Goal: Task Accomplishment & Management: Complete application form

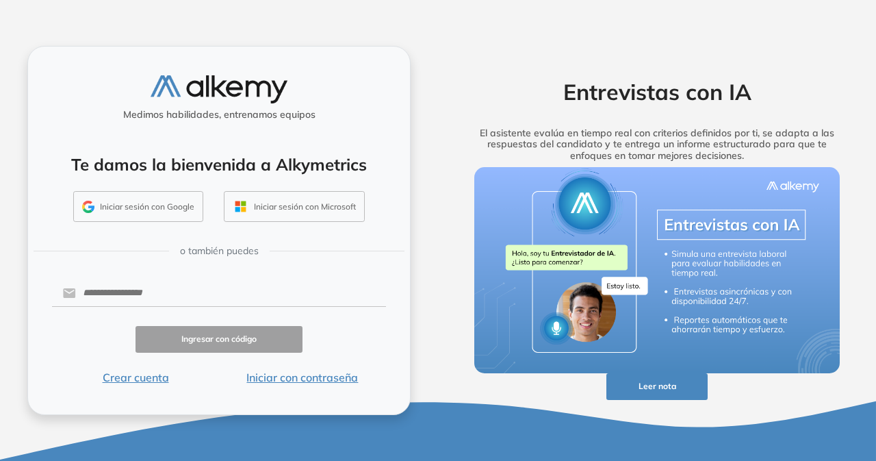
click at [131, 206] on button "Iniciar sesión con Google" at bounding box center [138, 206] width 130 height 31
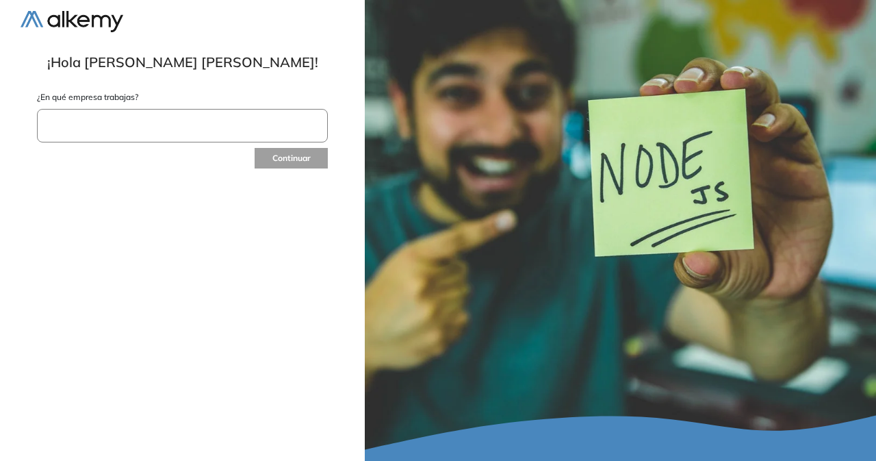
click at [142, 128] on input "text" at bounding box center [182, 126] width 291 height 34
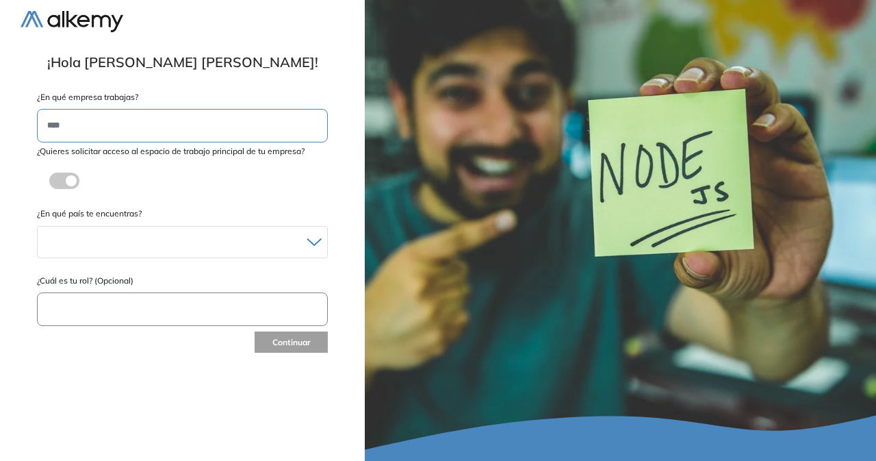
type input "****"
click at [196, 248] on div at bounding box center [182, 242] width 289 height 20
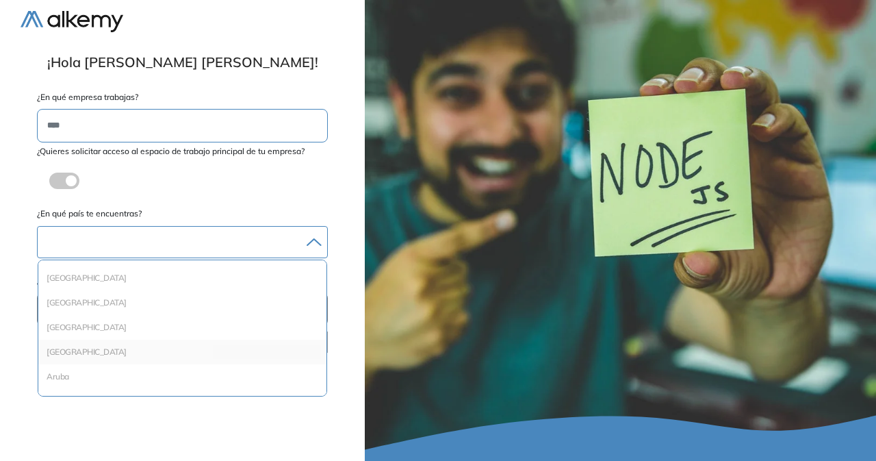
click at [104, 348] on li "Argentina" at bounding box center [182, 352] width 277 height 14
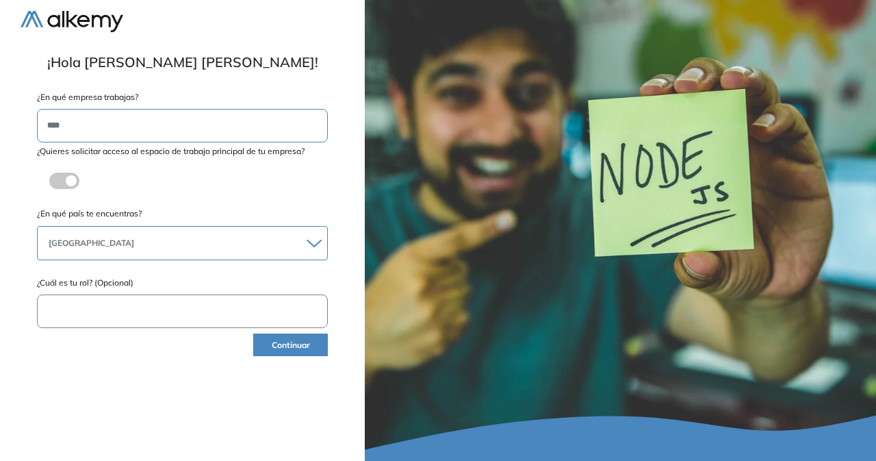
click at [166, 316] on input "text" at bounding box center [182, 311] width 291 height 34
click at [294, 351] on button "Continuar" at bounding box center [290, 344] width 75 height 23
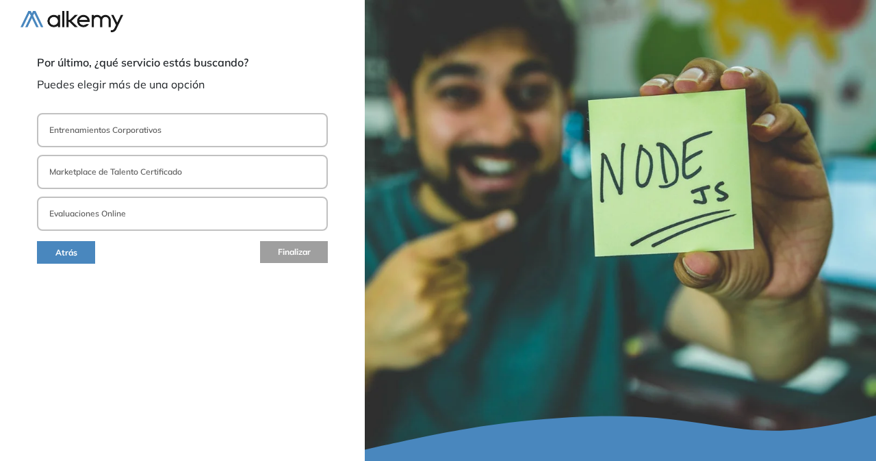
click at [132, 133] on p "Entrenamientos Corporativos" at bounding box center [105, 130] width 112 height 12
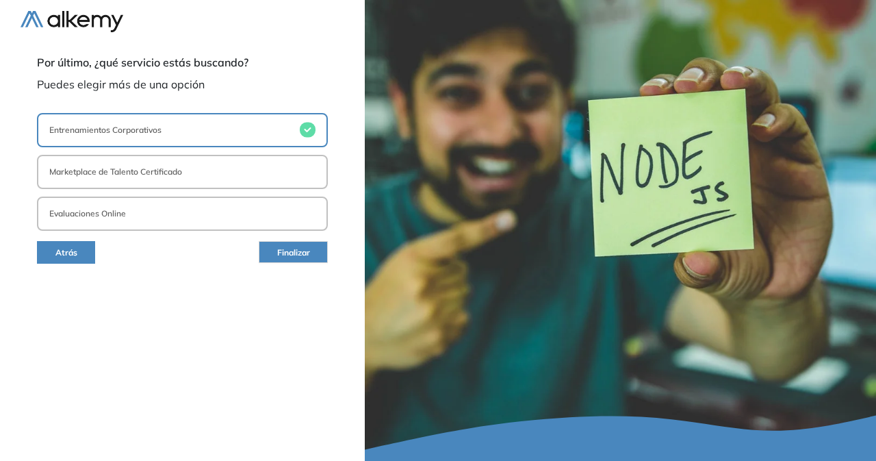
click at [222, 229] on button "Evaluaciones Online" at bounding box center [182, 213] width 291 height 34
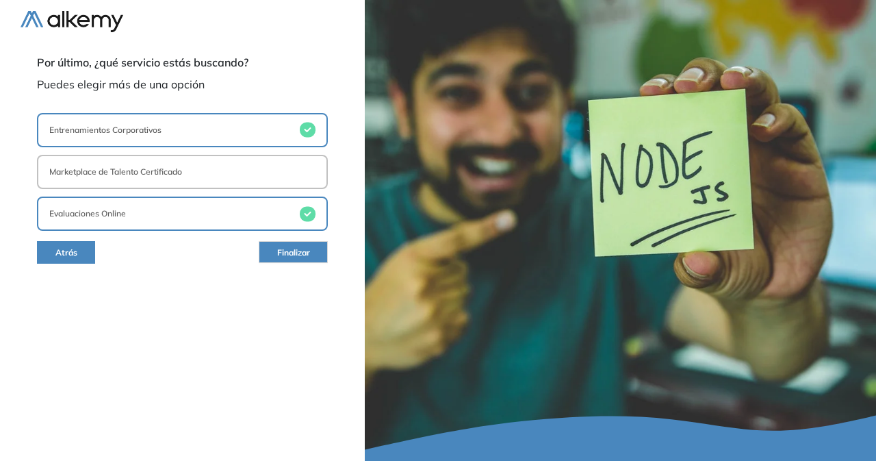
click at [277, 253] on span "Finalizar" at bounding box center [293, 252] width 33 height 13
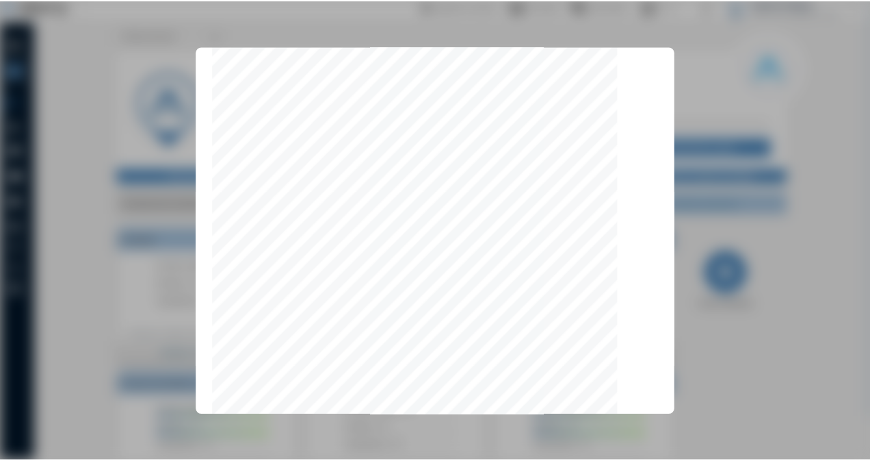
scroll to position [4345, 0]
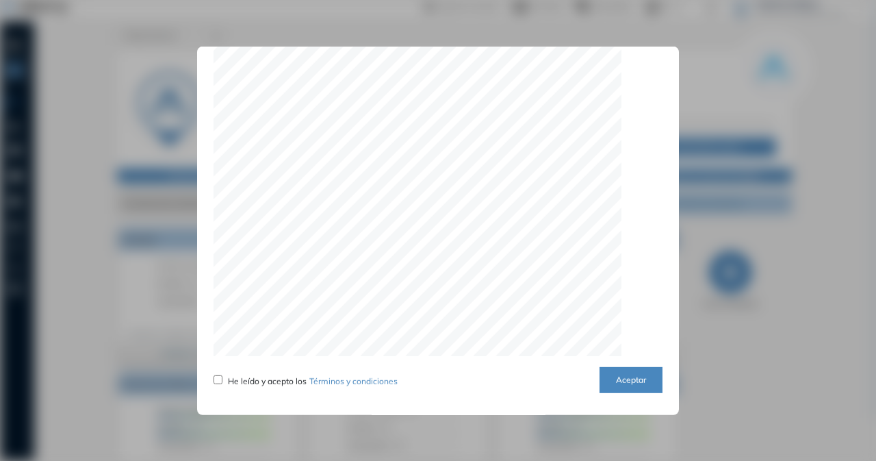
click at [634, 383] on button "Aceptar" at bounding box center [630, 379] width 63 height 27
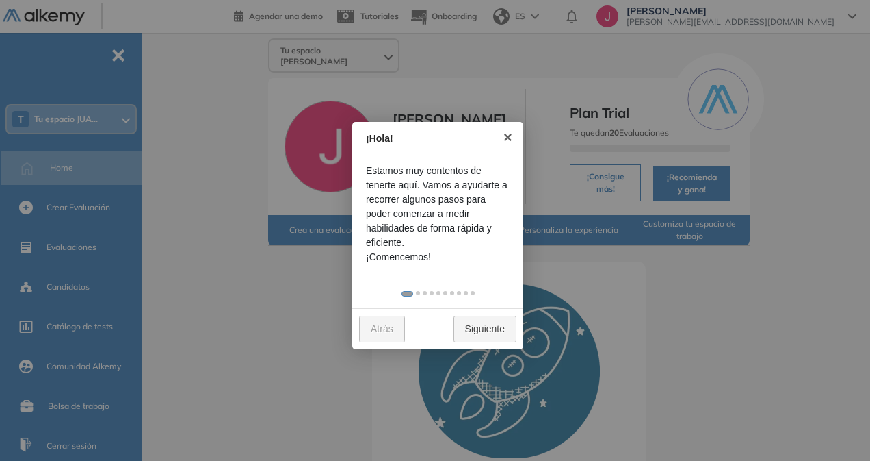
click at [471, 328] on link "Siguiente" at bounding box center [485, 328] width 63 height 27
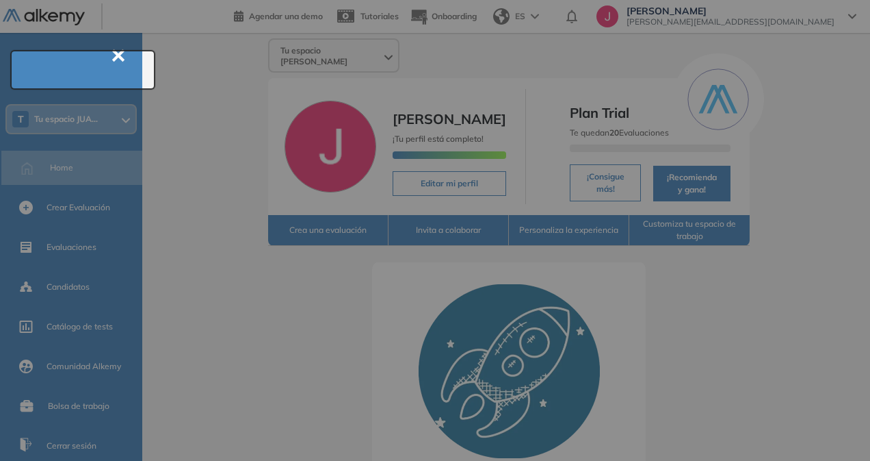
scroll to position [49, 0]
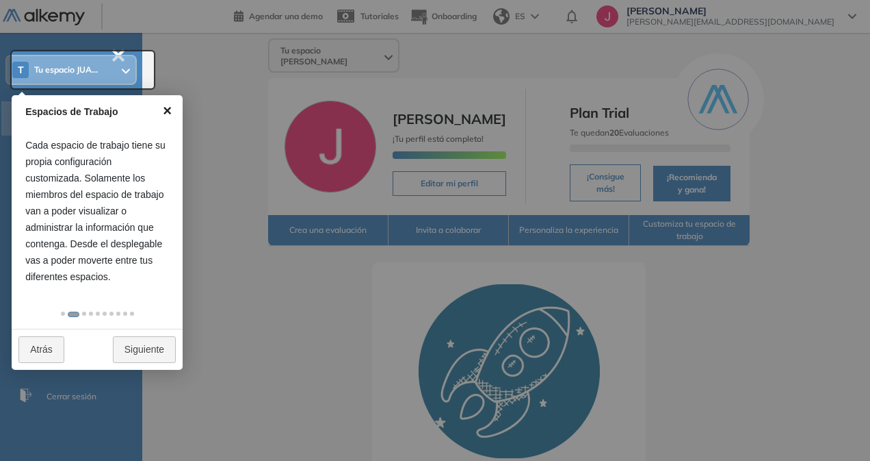
click at [164, 111] on link "×" at bounding box center [167, 110] width 31 height 31
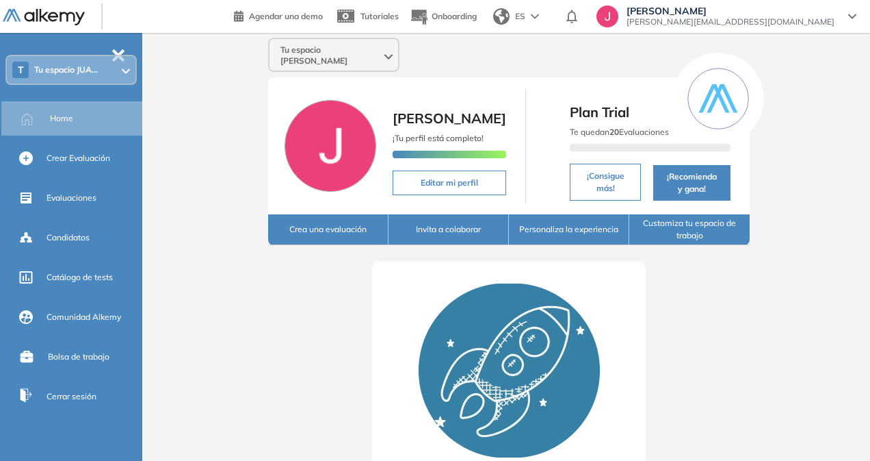
scroll to position [0, 0]
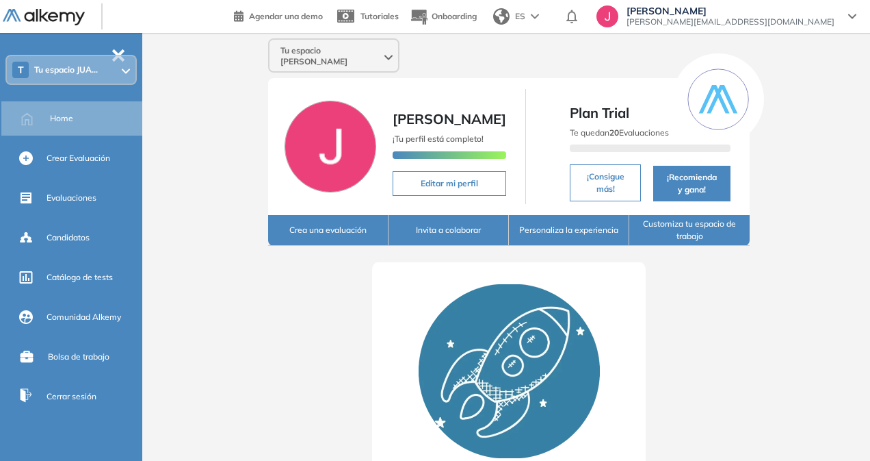
click at [268, 226] on button "Crea una evaluación" at bounding box center [328, 230] width 120 height 31
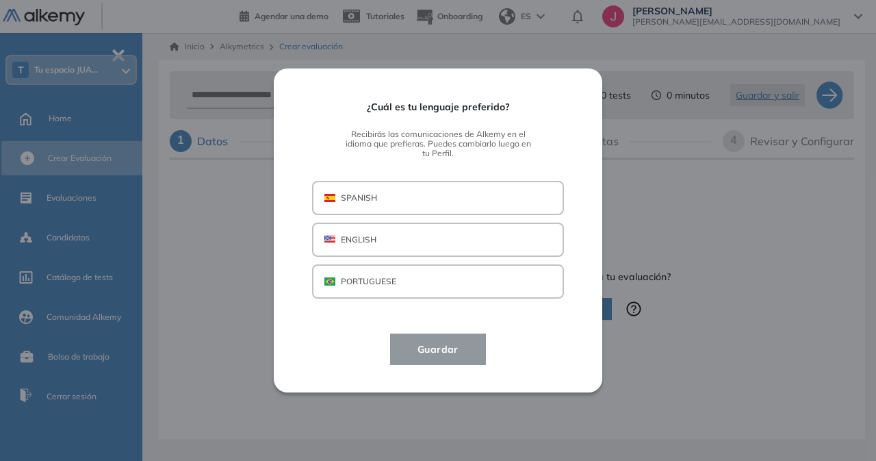
click at [351, 200] on p "SPANISH" at bounding box center [359, 198] width 36 height 12
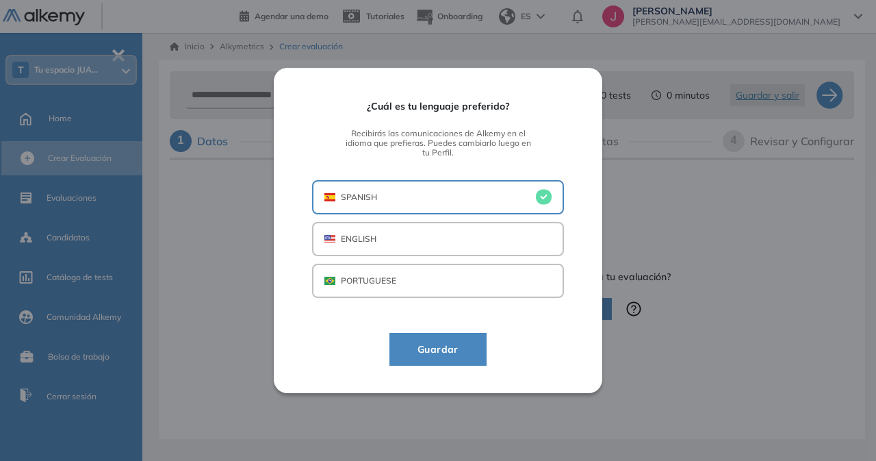
click at [428, 348] on span "Guardar" at bounding box center [437, 349] width 63 height 16
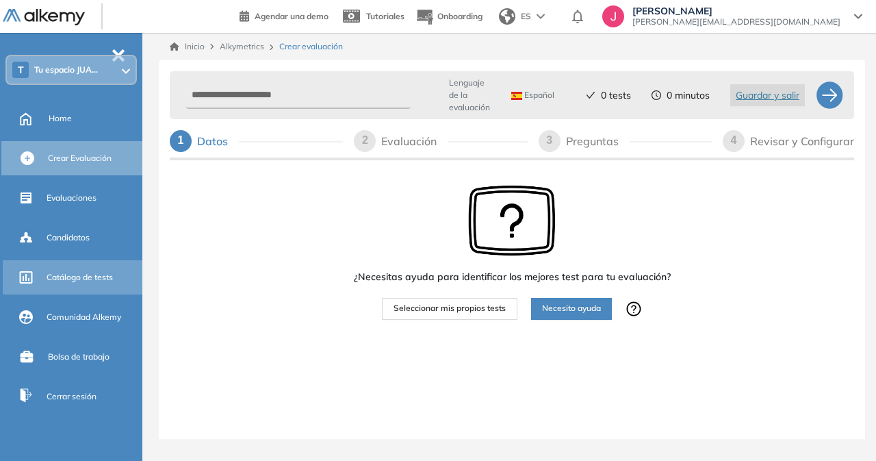
click at [71, 283] on span "Catálogo de tests" at bounding box center [80, 277] width 66 height 12
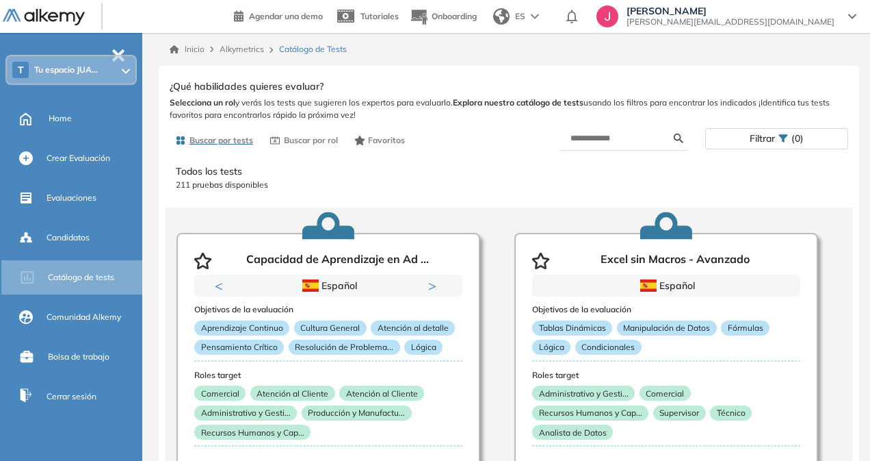
click at [79, 73] on span "Tu espacio JUA..." at bounding box center [66, 69] width 64 height 11
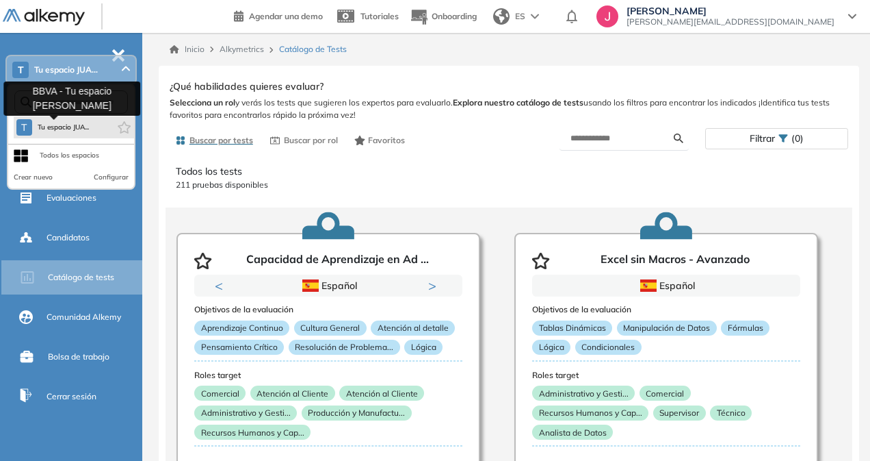
click at [75, 130] on span "Tu espacio JUA..." at bounding box center [64, 127] width 52 height 11
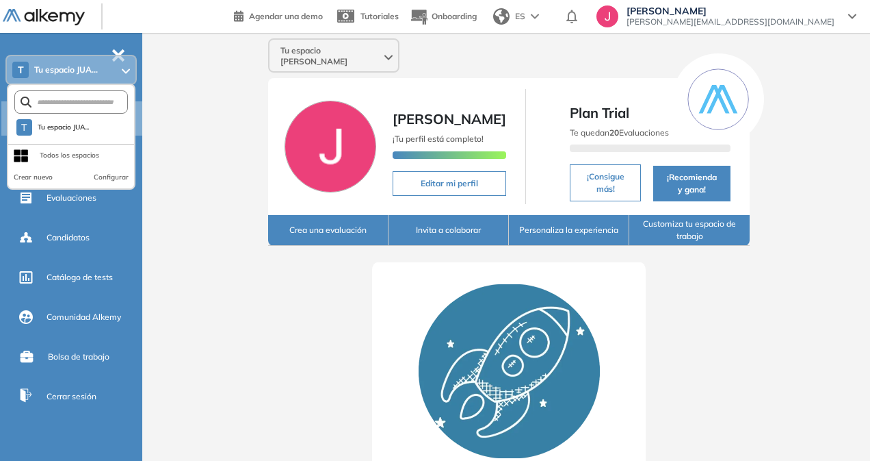
click at [177, 82] on div "Tu espacio JUAN MARIA JUAN MARIA DEMATTEIS ¡Tu perfil está completo! Editar mi …" at bounding box center [509, 343] width 723 height 621
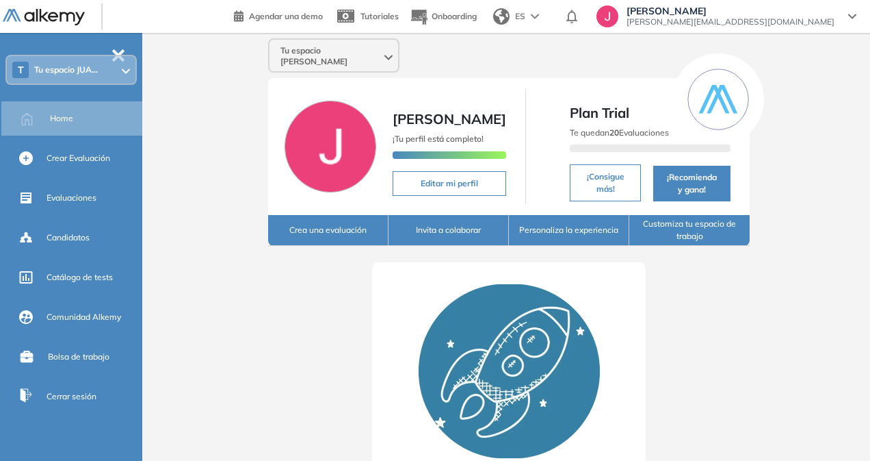
click at [586, 13] on div at bounding box center [571, 16] width 27 height 25
click at [578, 12] on icon at bounding box center [572, 17] width 11 height 14
click at [851, 12] on div "JUAN MARIA DEMATTEIS juanmaria.dematteis@bbva.com" at bounding box center [727, 16] width 260 height 22
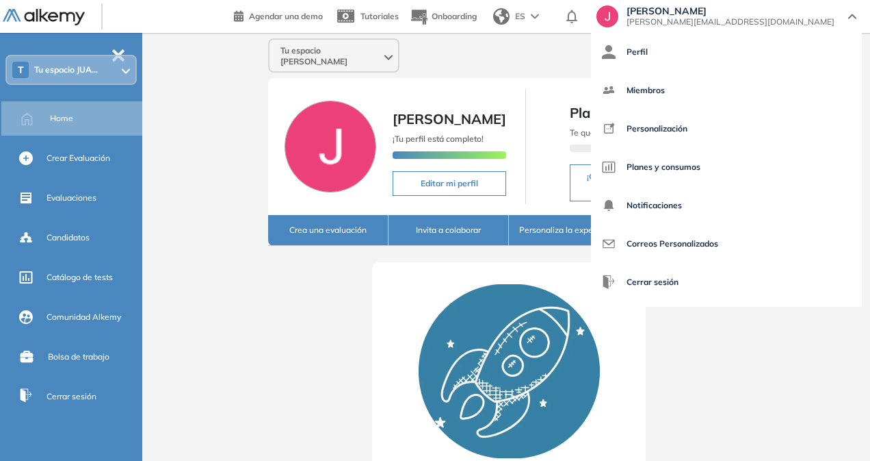
click at [851, 12] on div "JUAN MARIA DEMATTEIS juanmaria.dematteis@bbva.com" at bounding box center [727, 16] width 260 height 22
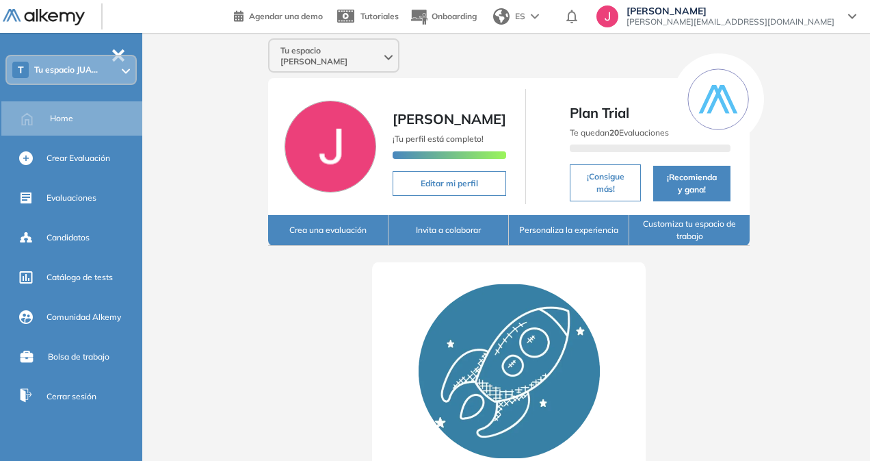
click at [354, 47] on div "Tu espacio [PERSON_NAME]" at bounding box center [334, 56] width 129 height 33
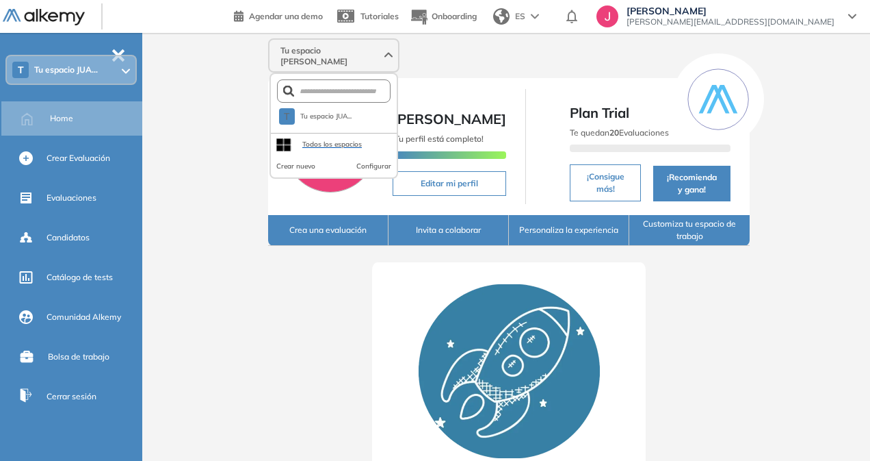
click at [302, 139] on div "Todos los espacios" at bounding box center [332, 144] width 60 height 11
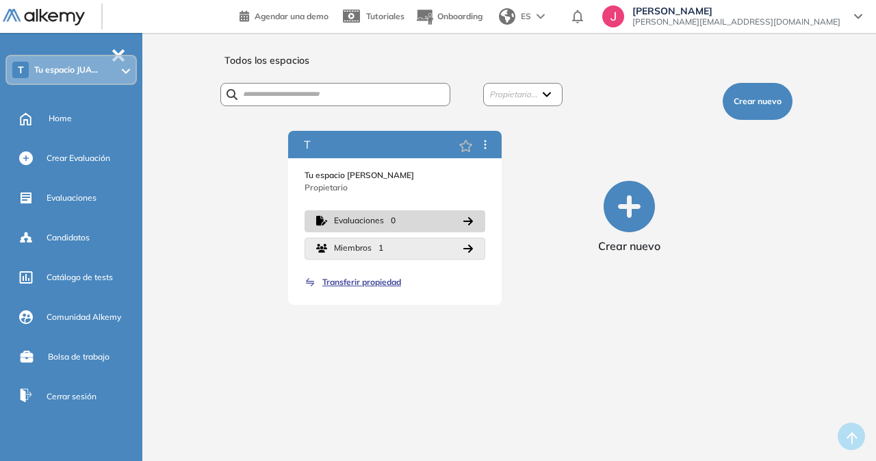
click at [467, 248] on icon "button" at bounding box center [468, 248] width 10 height 8
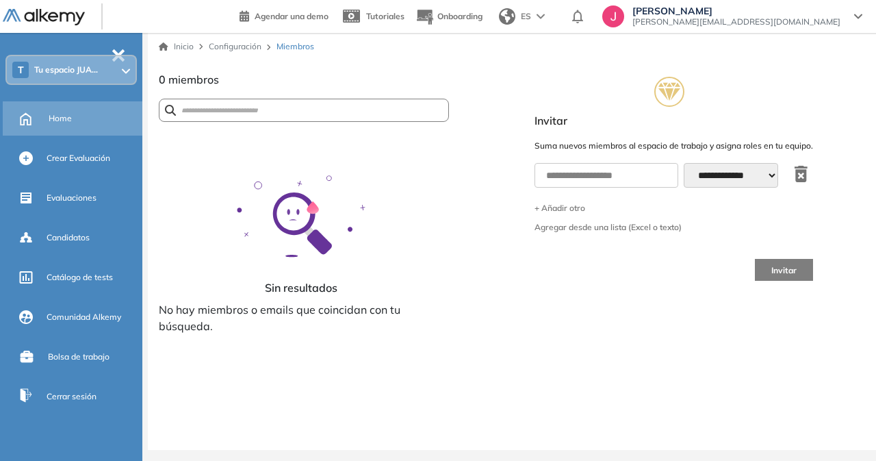
click at [51, 119] on span "Home" at bounding box center [60, 118] width 23 height 12
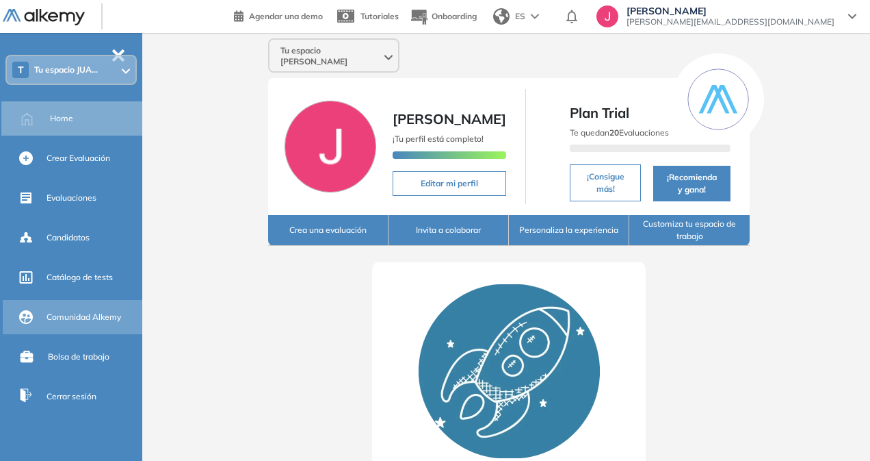
click at [79, 322] on span "Comunidad Alkemy" at bounding box center [84, 317] width 75 height 12
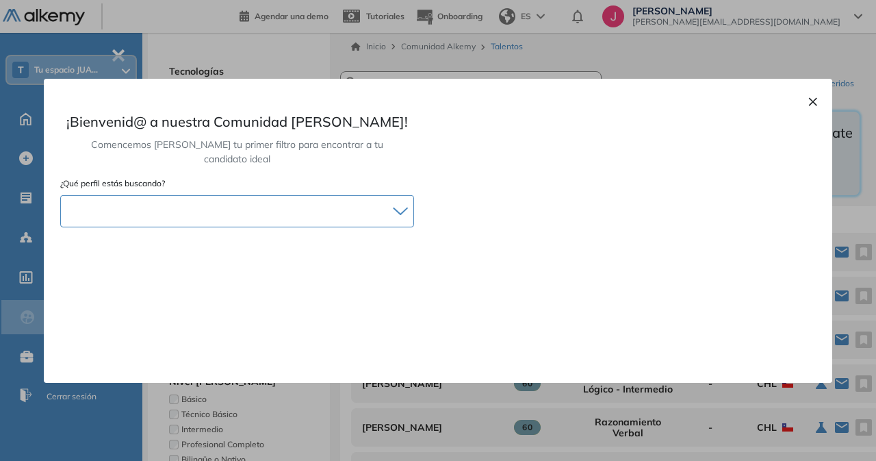
click at [397, 206] on icon at bounding box center [400, 210] width 15 height 9
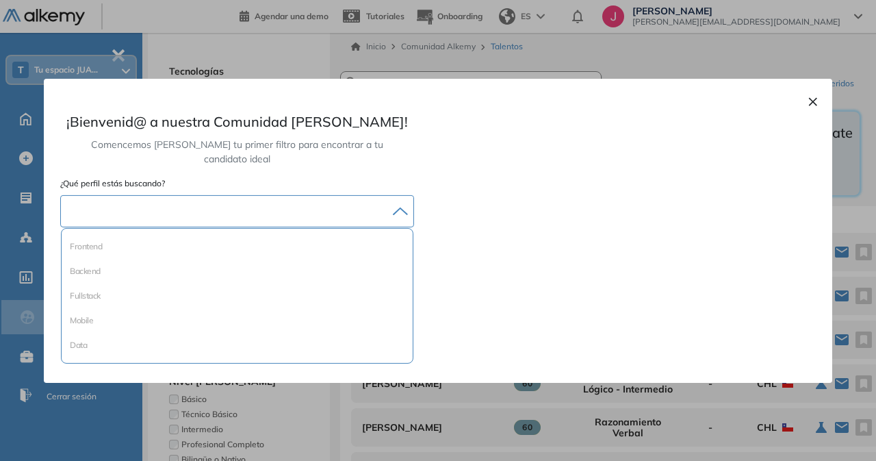
click at [397, 207] on icon at bounding box center [400, 210] width 14 height 6
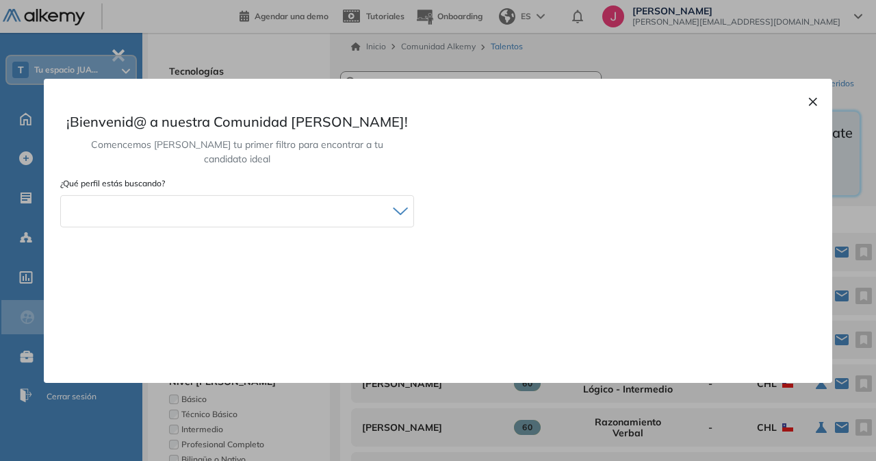
click at [813, 98] on button "×" at bounding box center [812, 100] width 11 height 16
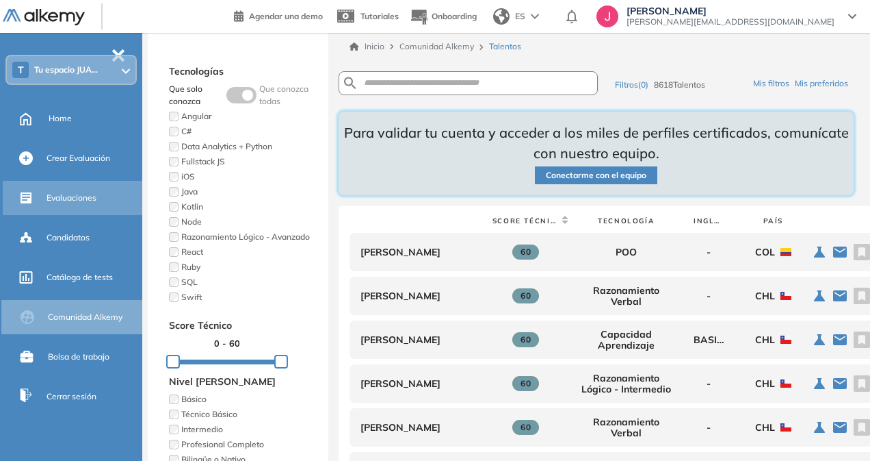
click at [63, 190] on div "Evaluaciones" at bounding box center [93, 197] width 93 height 23
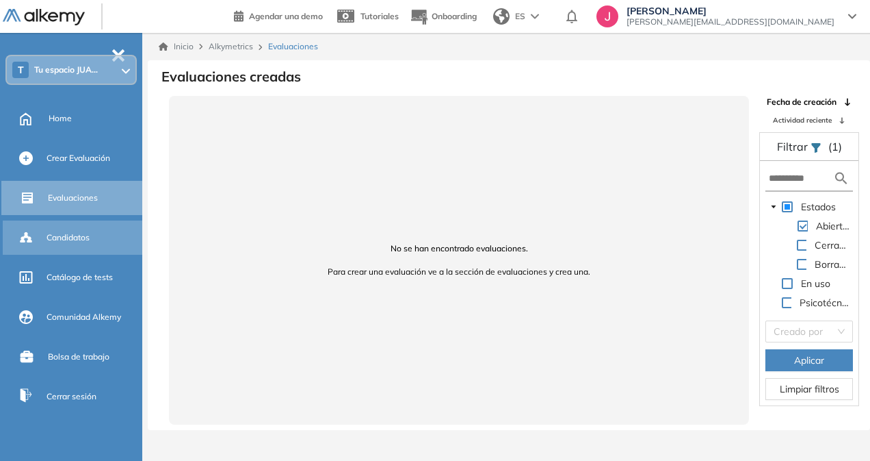
click at [63, 236] on span "Candidatos" at bounding box center [68, 237] width 43 height 12
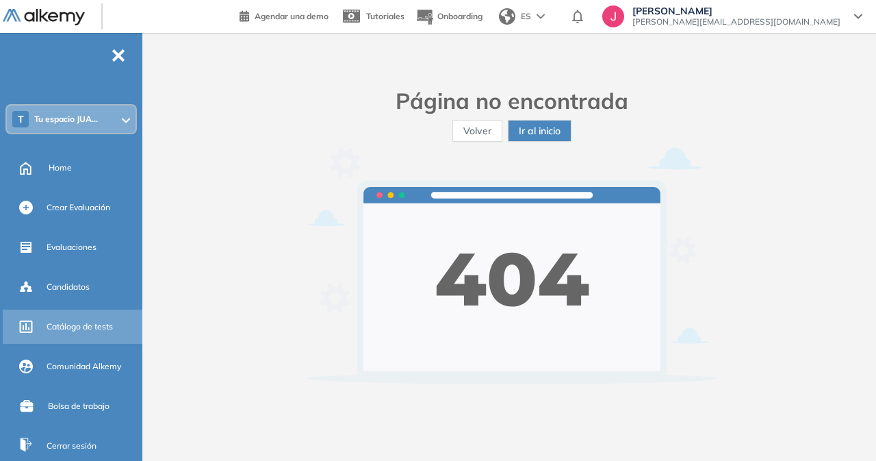
click at [95, 333] on div "Catálogo de tests" at bounding box center [93, 326] width 93 height 23
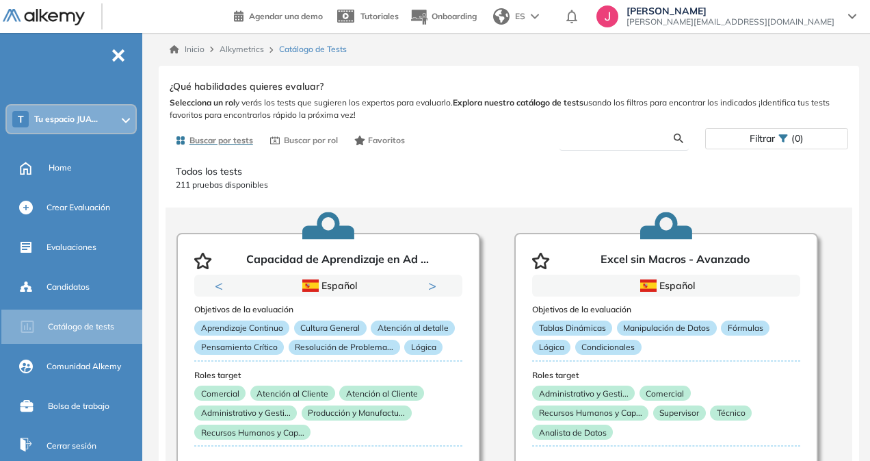
click at [620, 142] on input "text" at bounding box center [622, 138] width 103 height 12
type input "****"
click at [679, 136] on div "Ver preguntas de muestra Demo Experiencia Starter Validado undefined minutos Pr…" at bounding box center [509, 269] width 679 height 385
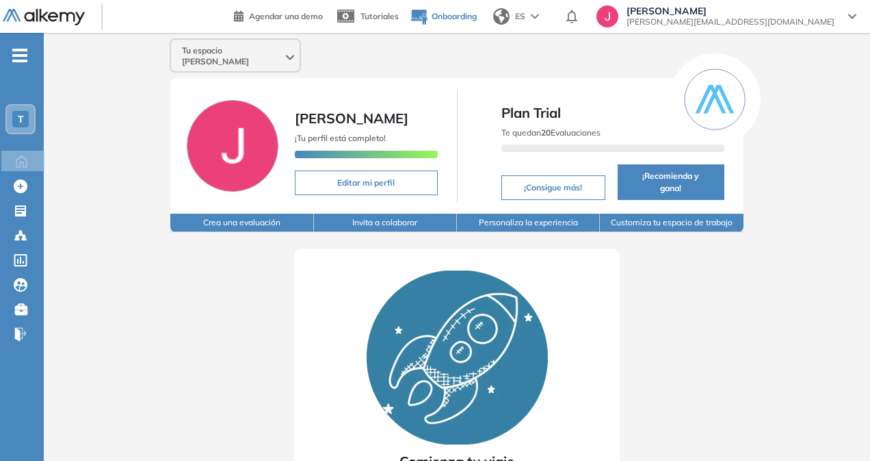
click at [477, 13] on span "Onboarding" at bounding box center [454, 16] width 45 height 10
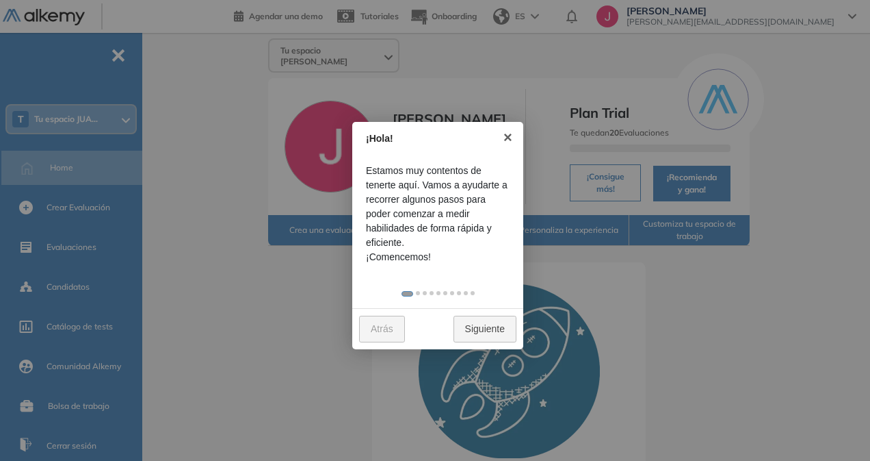
click at [476, 333] on link "Siguiente" at bounding box center [485, 328] width 63 height 27
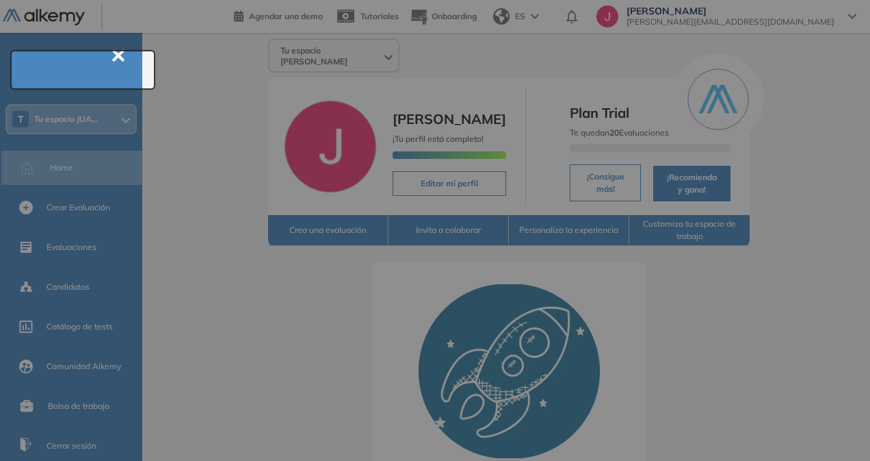
scroll to position [49, 0]
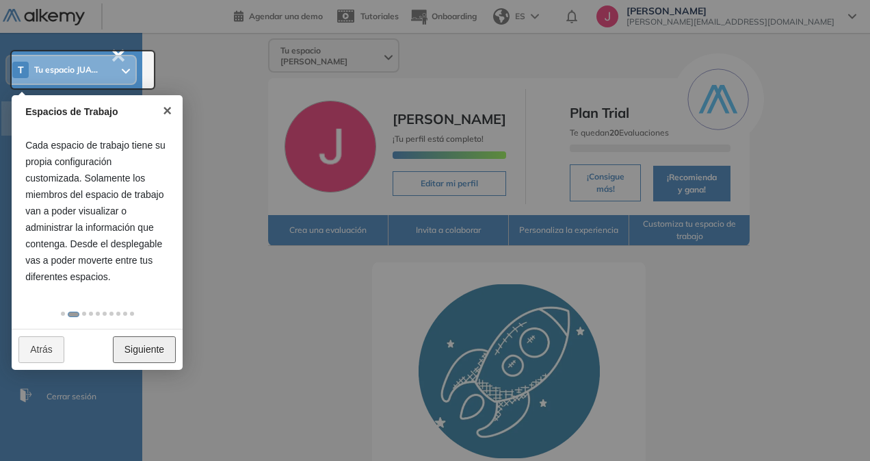
click at [138, 354] on link "Siguiente" at bounding box center [144, 349] width 63 height 27
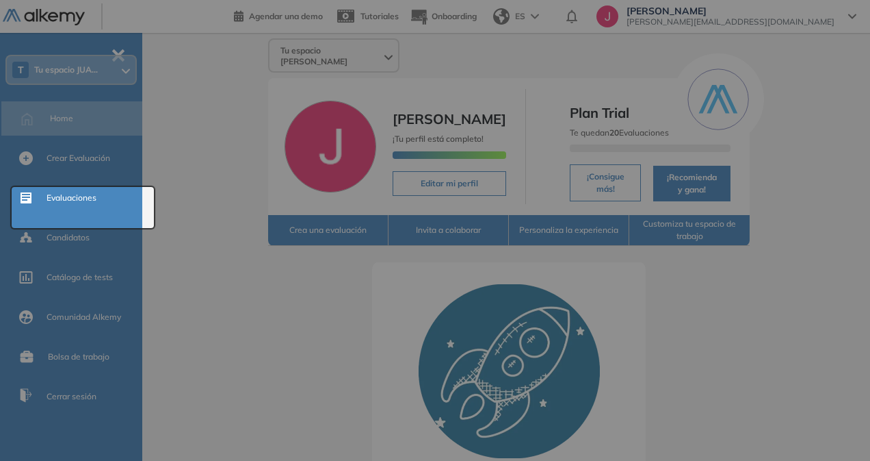
scroll to position [0, 0]
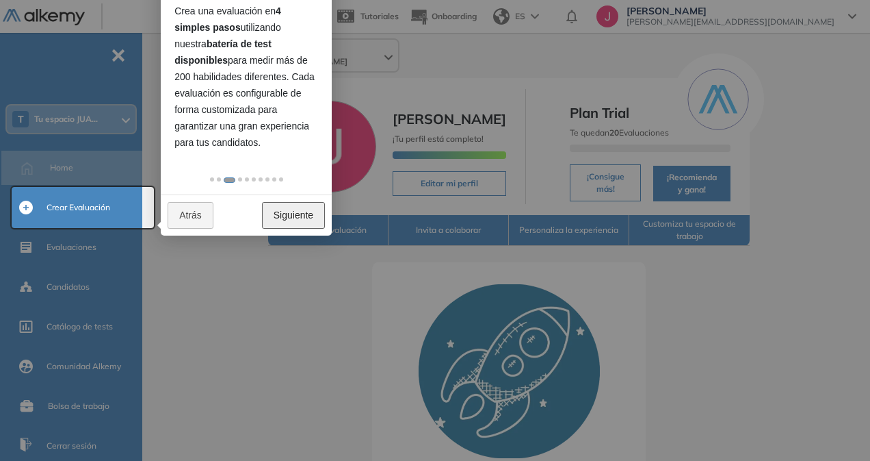
click at [301, 208] on link "Siguiente" at bounding box center [293, 215] width 63 height 27
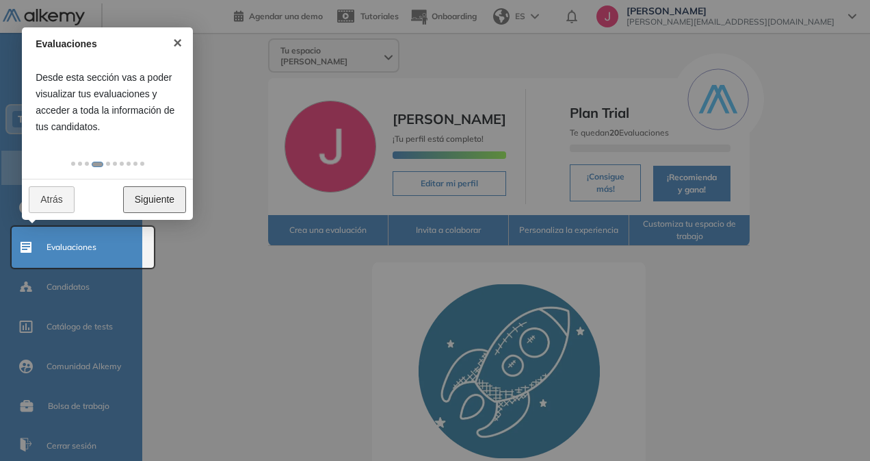
click at [146, 200] on link "Siguiente" at bounding box center [154, 199] width 63 height 27
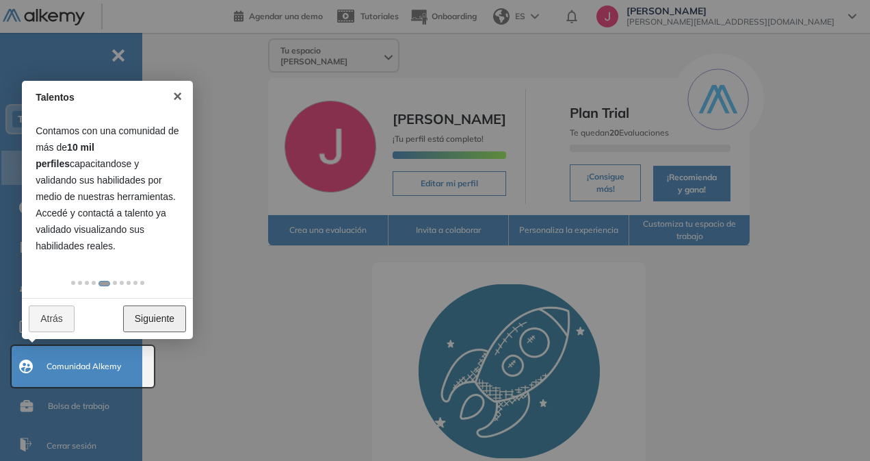
click at [147, 316] on link "Siguiente" at bounding box center [154, 318] width 63 height 27
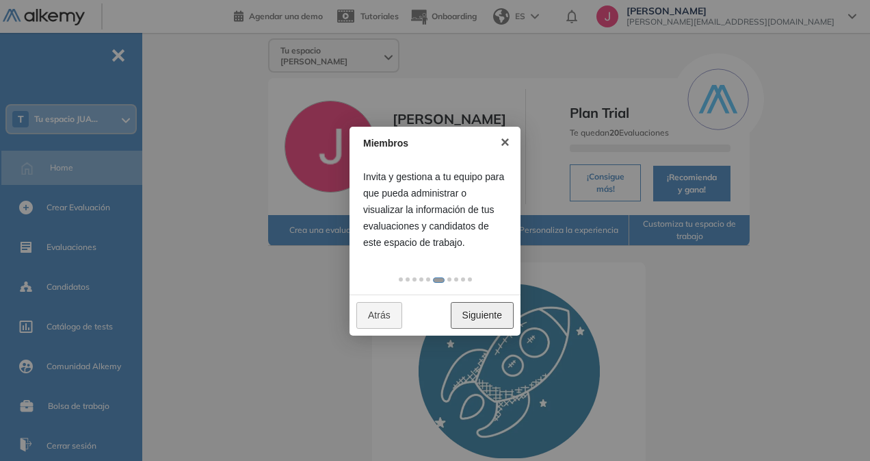
click at [466, 316] on link "Siguiente" at bounding box center [482, 315] width 63 height 27
click at [479, 321] on link "Siguiente" at bounding box center [482, 315] width 63 height 27
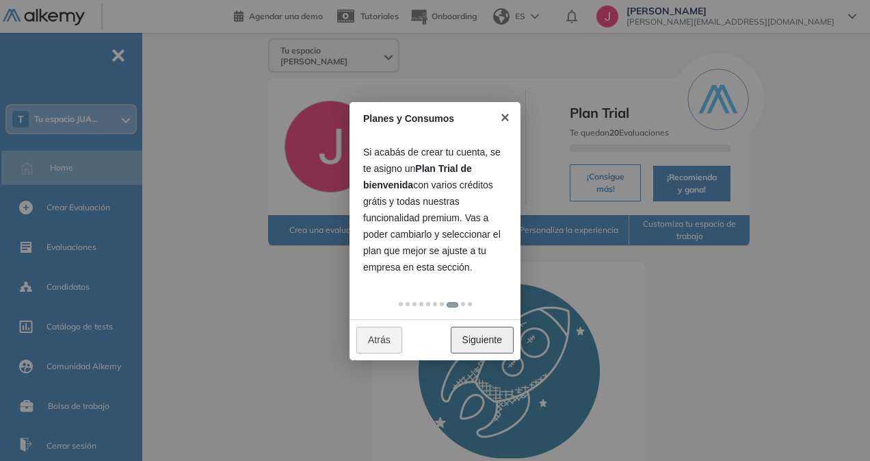
click at [483, 333] on link "Siguiente" at bounding box center [482, 339] width 63 height 27
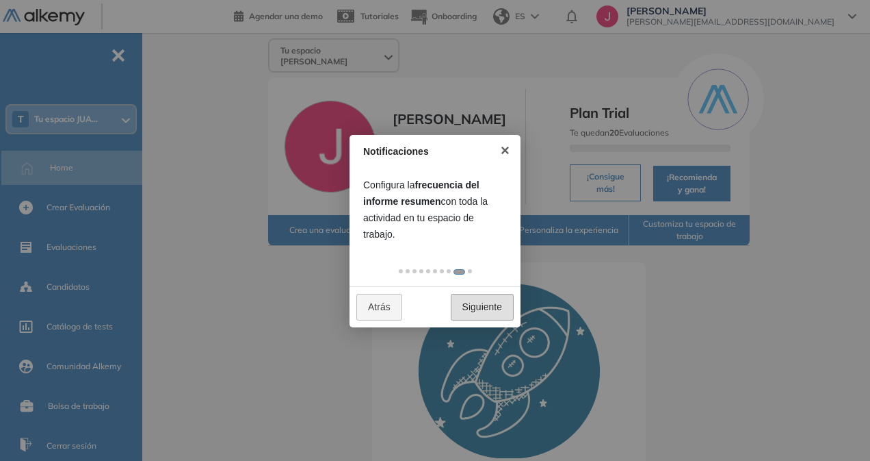
click at [483, 333] on div at bounding box center [435, 230] width 870 height 461
click at [480, 318] on link "Siguiente" at bounding box center [482, 307] width 63 height 27
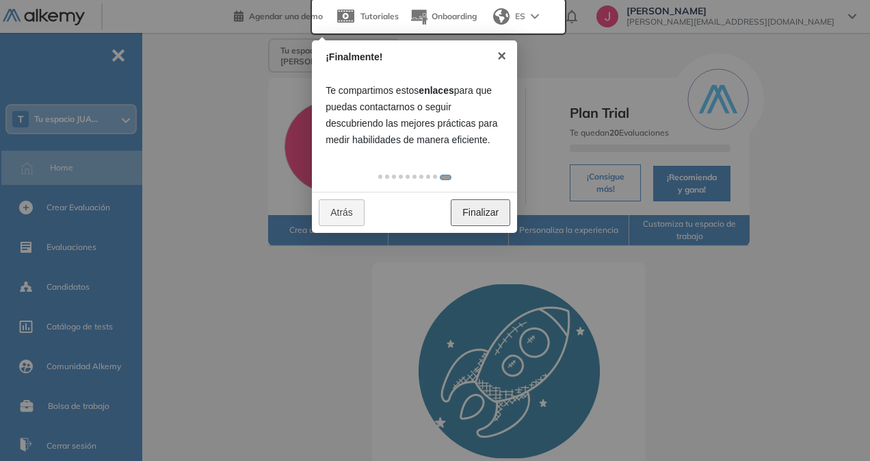
click at [465, 213] on link "Finalizar" at bounding box center [481, 212] width 60 height 27
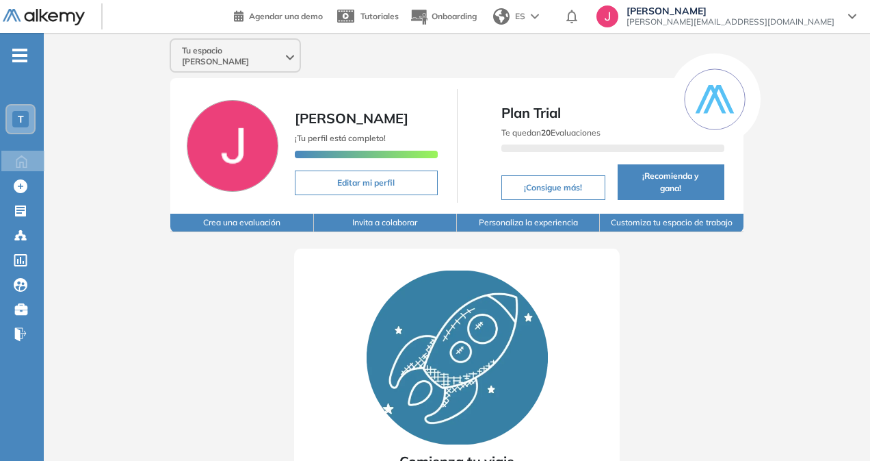
click at [19, 116] on span "T" at bounding box center [21, 119] width 6 height 11
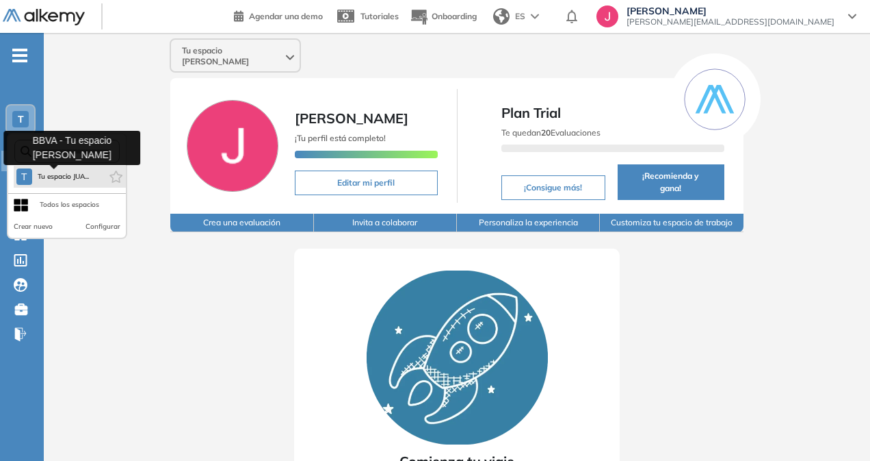
click at [69, 174] on span "Tu espacio JUA..." at bounding box center [64, 176] width 52 height 11
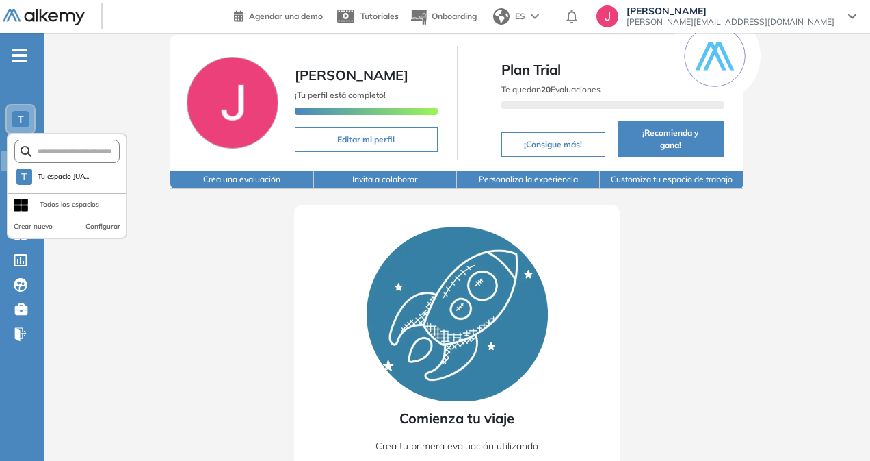
scroll to position [116, 0]
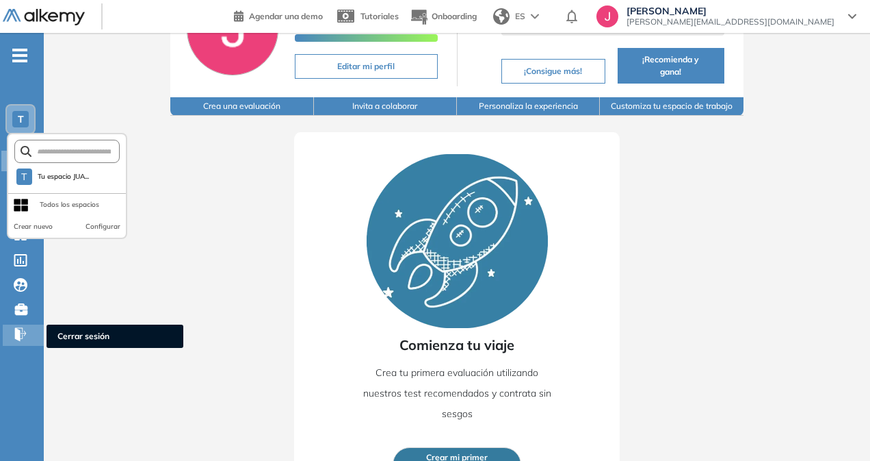
click at [25, 331] on icon at bounding box center [25, 332] width 2 height 5
